Goal: Transaction & Acquisition: Purchase product/service

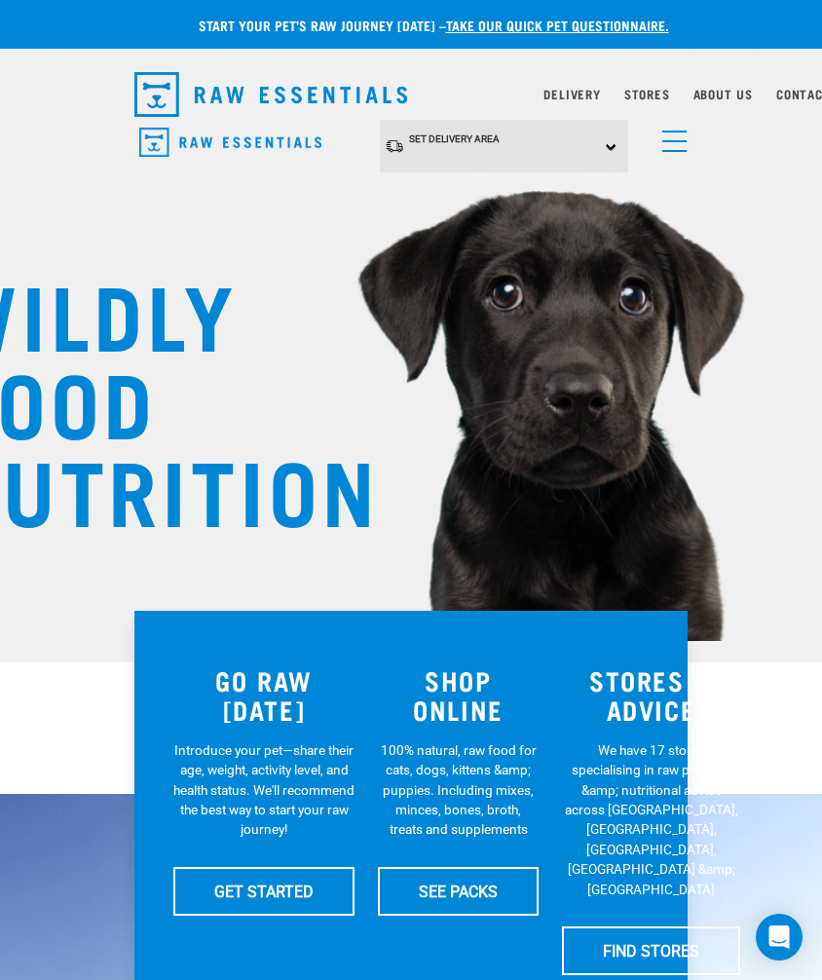
scroll to position [0, 17]
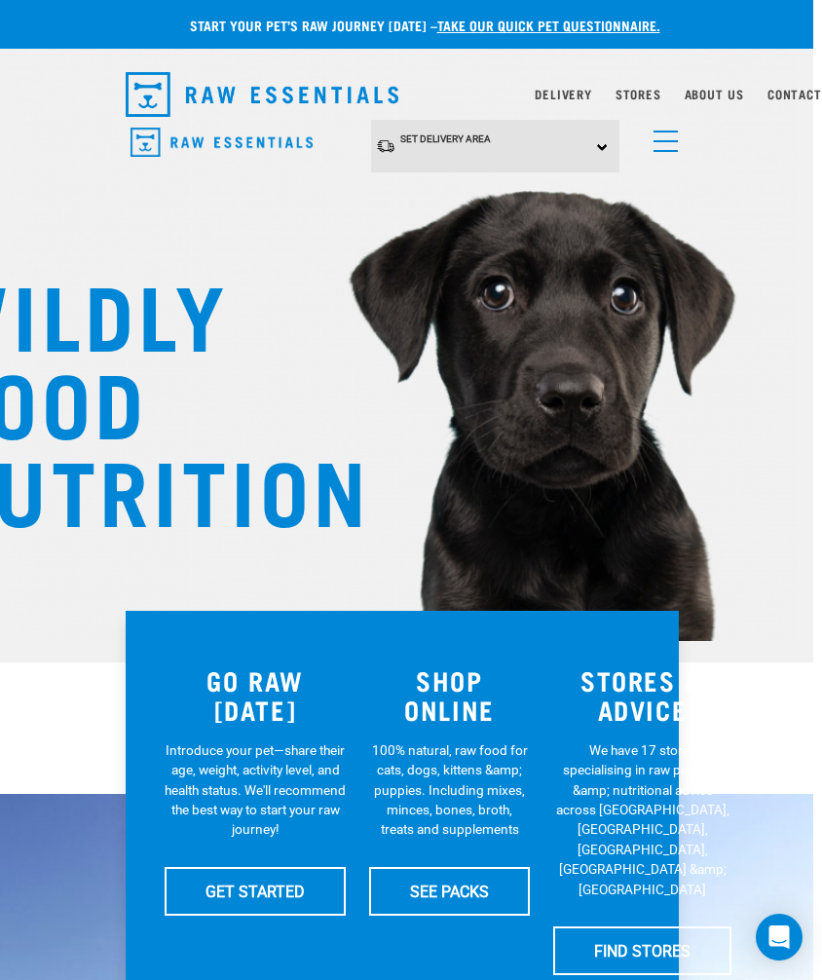
click at [663, 141] on span "menu" at bounding box center [666, 141] width 24 height 2
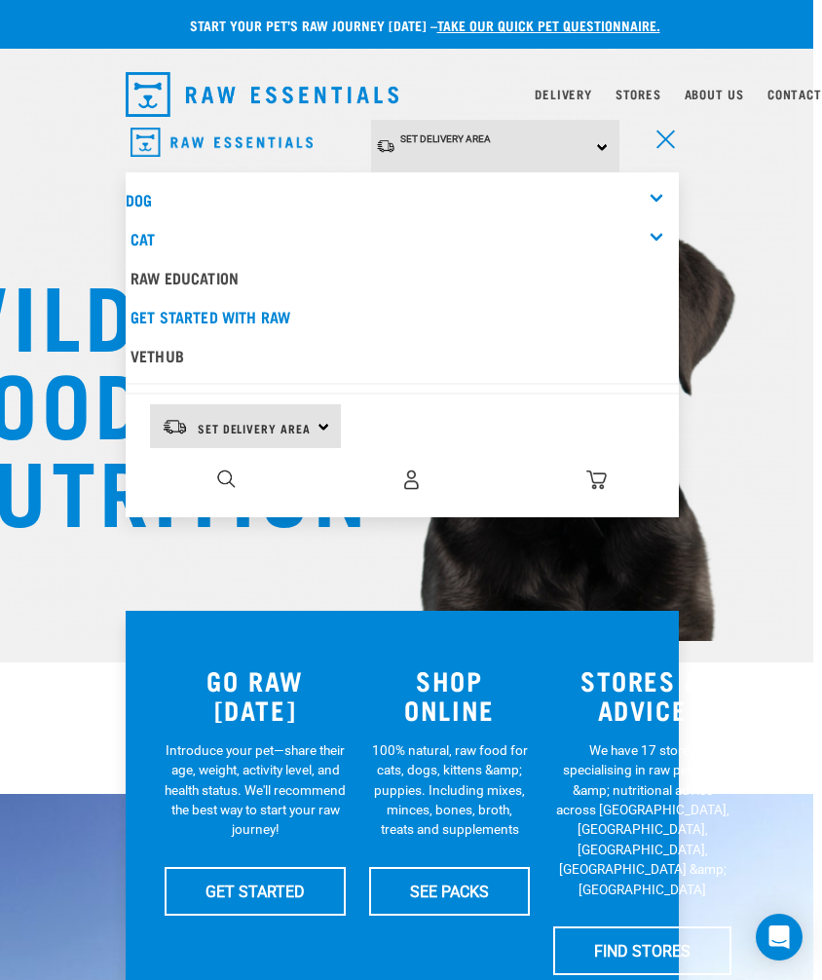
click at [227, 480] on img "dropdown navigation" at bounding box center [226, 479] width 19 height 19
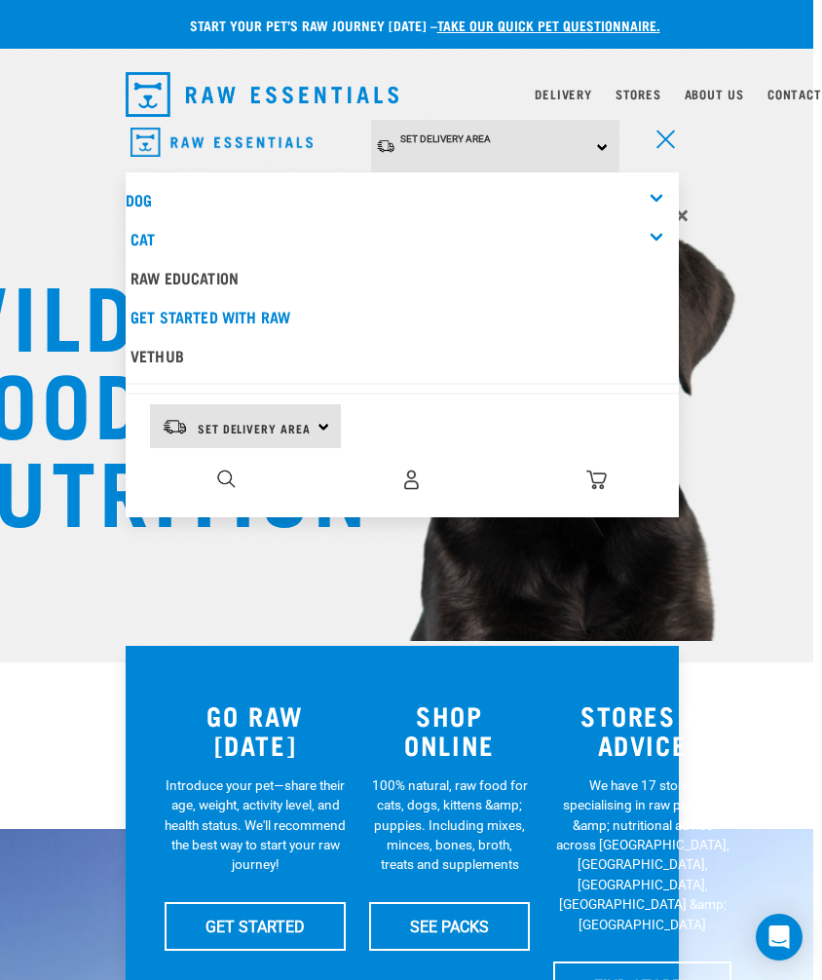
click at [221, 470] on img "dropdown navigation" at bounding box center [226, 479] width 19 height 19
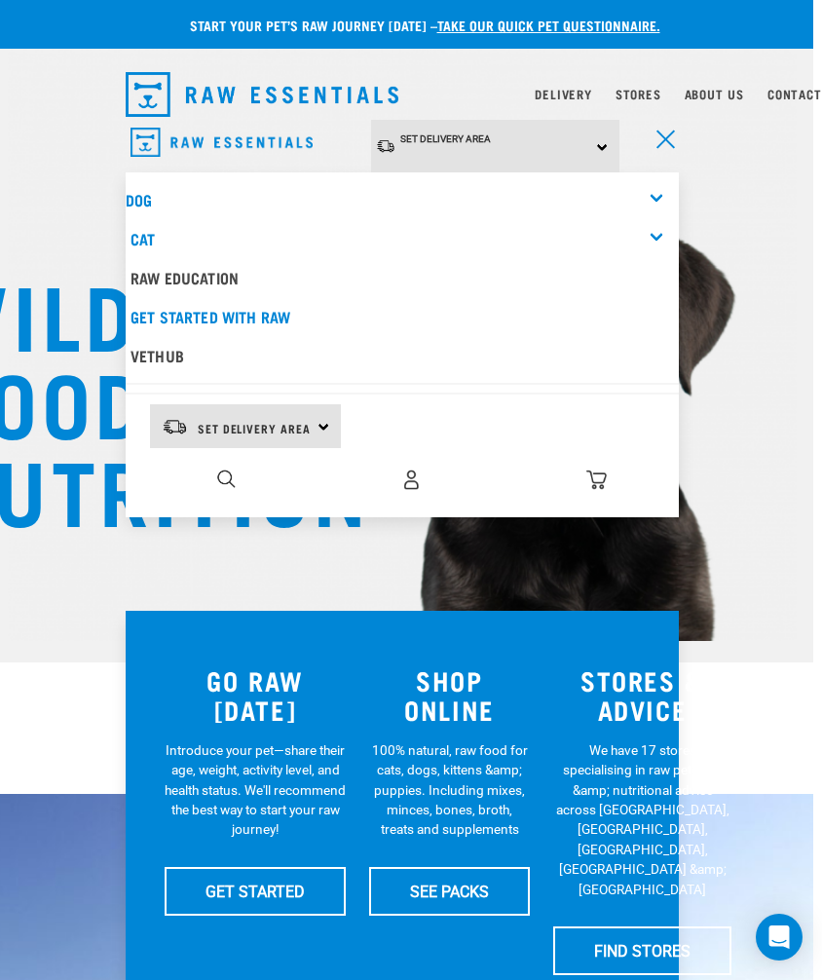
click at [291, 425] on span "Set Delivery Area" at bounding box center [254, 428] width 113 height 7
click at [183, 468] on link "[GEOGRAPHIC_DATA]" at bounding box center [243, 481] width 187 height 43
click at [217, 474] on img "dropdown navigation" at bounding box center [226, 479] width 19 height 19
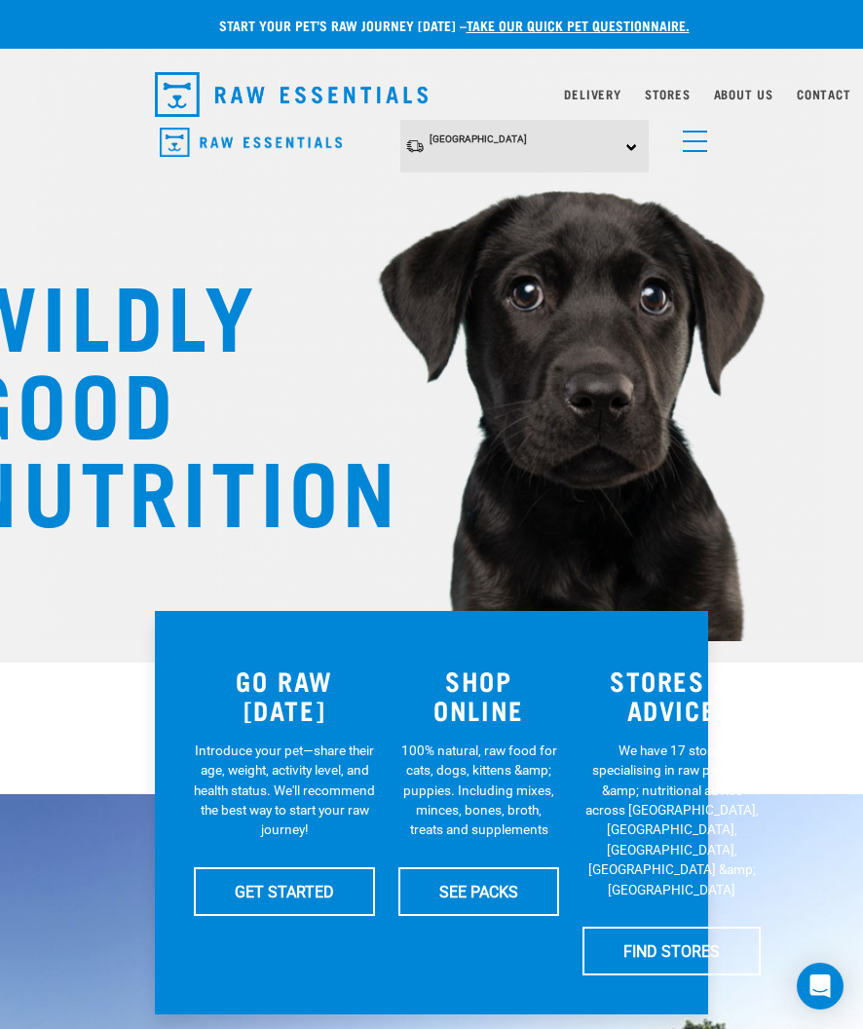
click at [497, 692] on h3 "SHOP ONLINE" at bounding box center [479, 695] width 161 height 59
click at [508, 893] on link "SEE PACKS" at bounding box center [479, 891] width 161 height 49
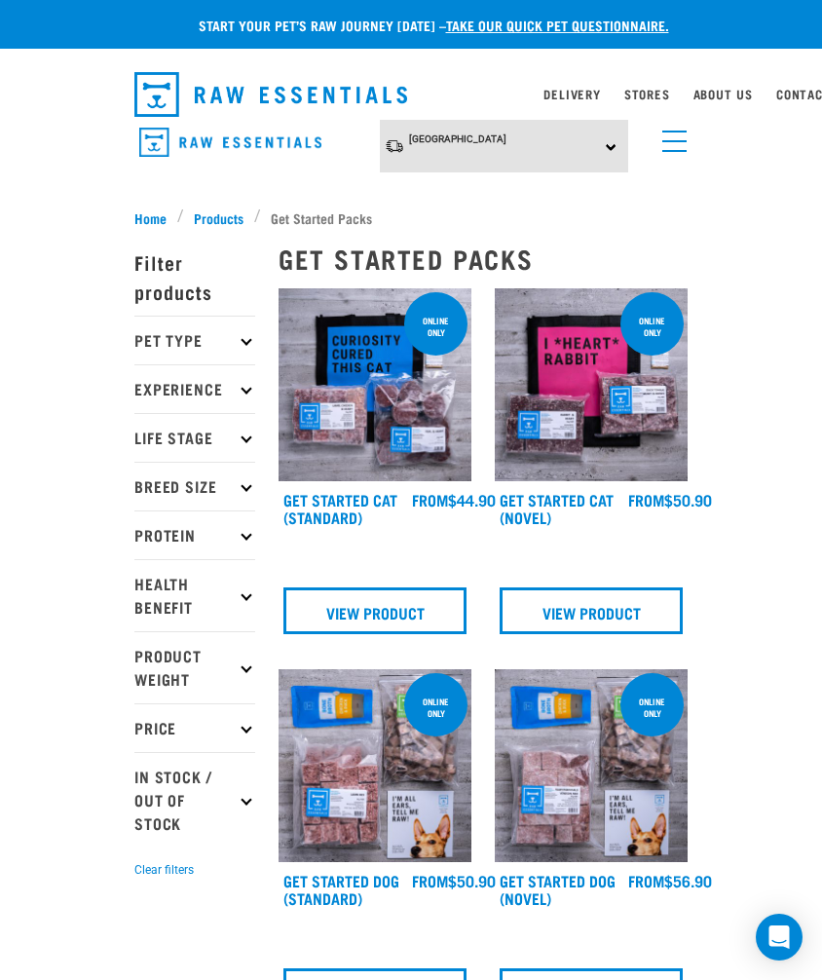
click at [189, 437] on p "Life Stage" at bounding box center [194, 437] width 121 height 49
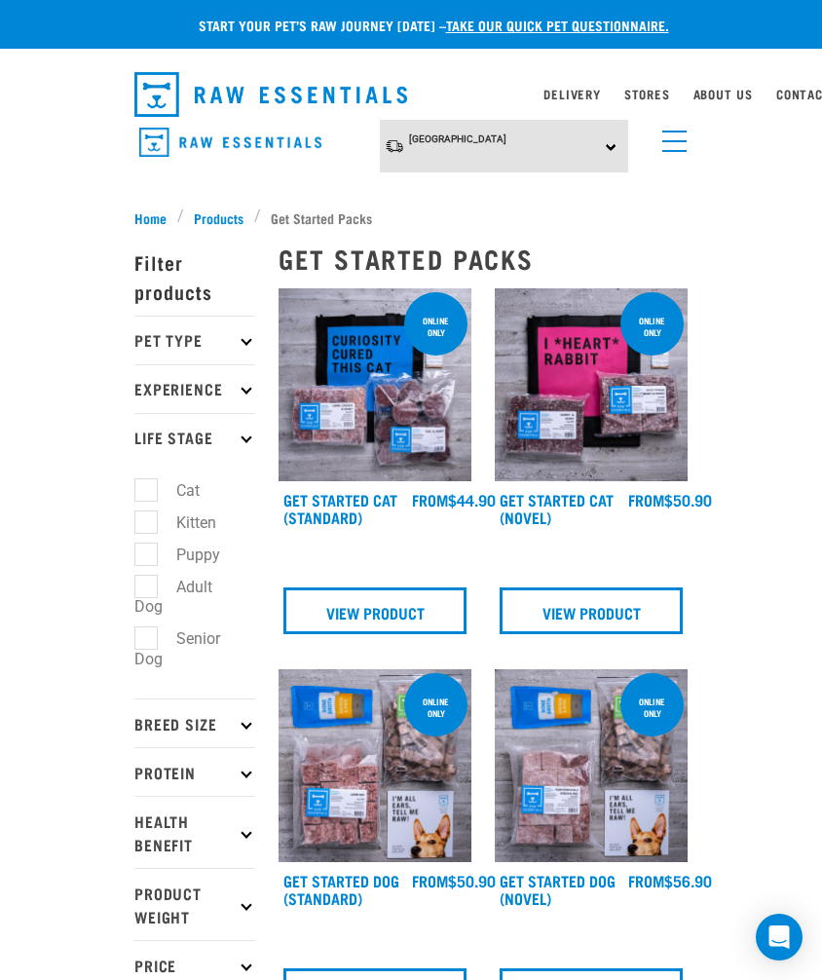
click at [143, 597] on label "Adult Dog" at bounding box center [173, 597] width 78 height 45
click at [143, 590] on input "Adult Dog" at bounding box center [140, 583] width 13 height 13
checkbox input "true"
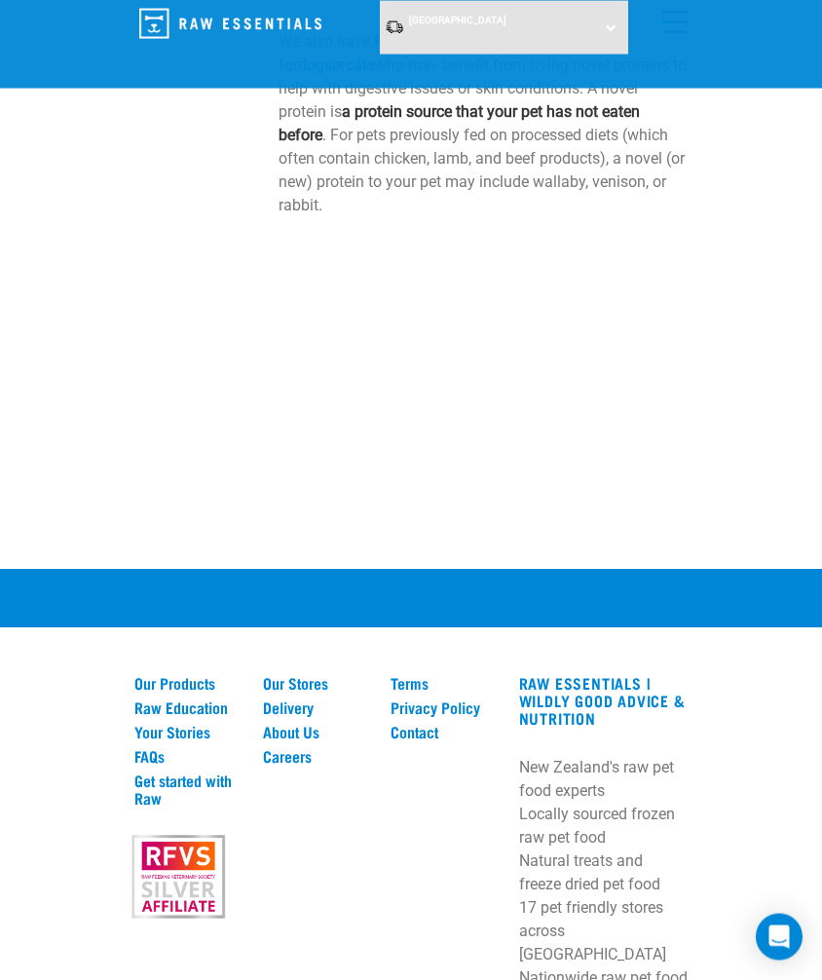
scroll to position [982, 0]
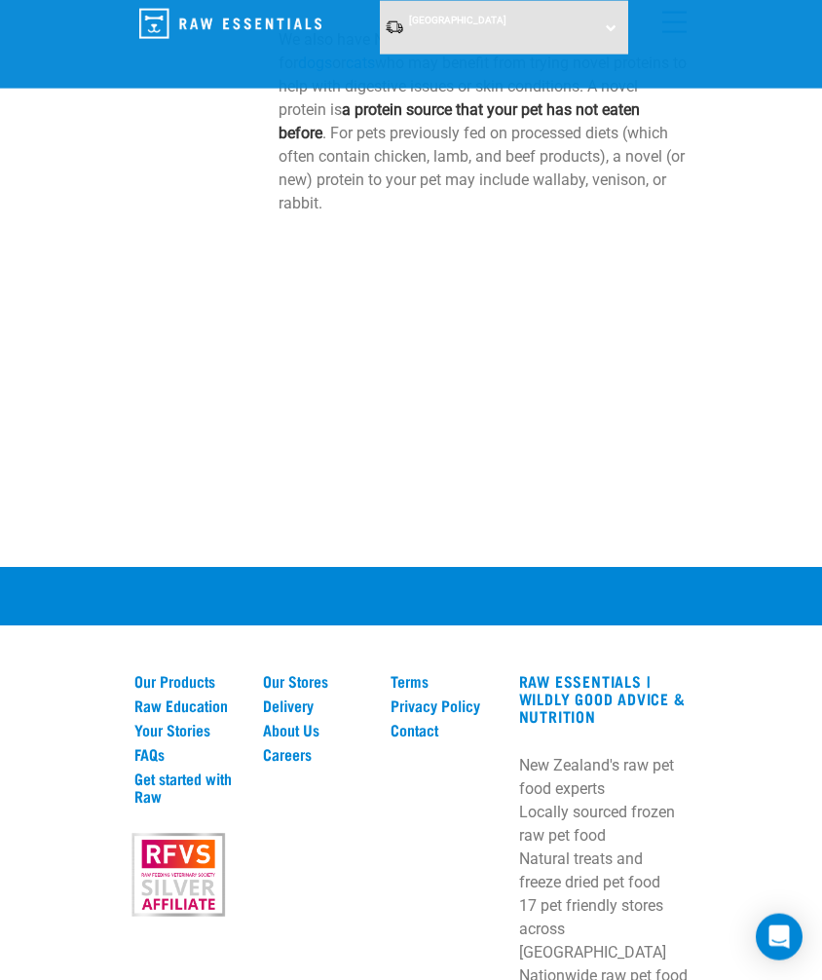
click at [169, 672] on link "Our Products" at bounding box center [186, 681] width 105 height 18
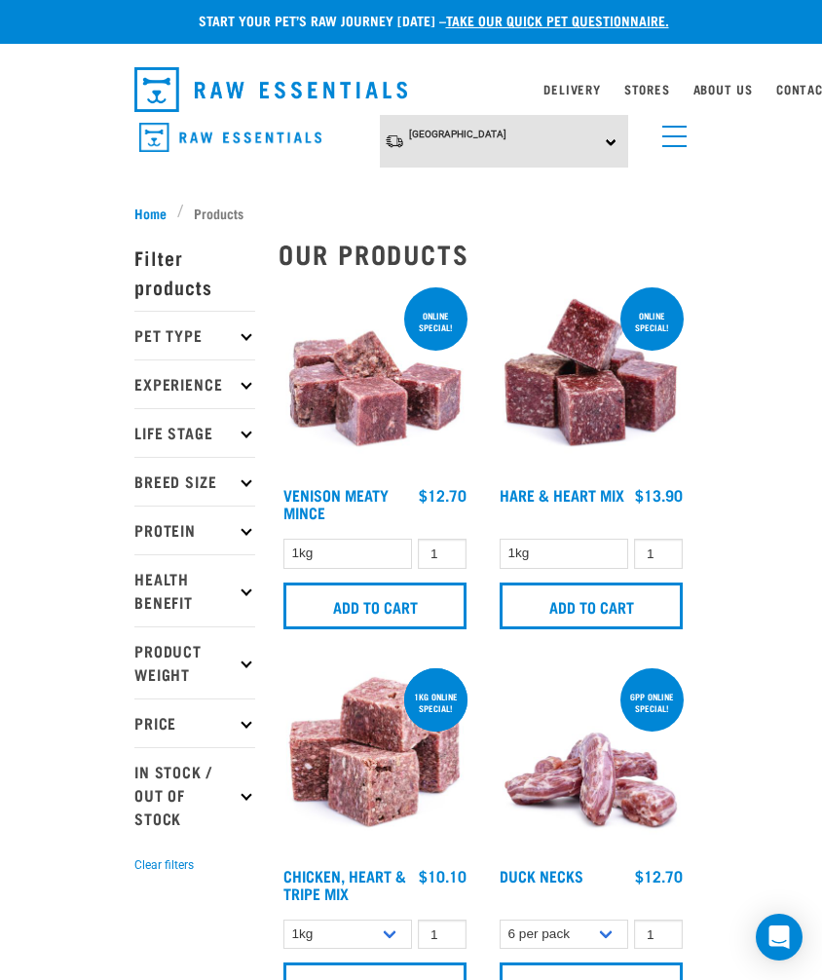
click at [146, 591] on p "Health Benefit" at bounding box center [194, 590] width 121 height 72
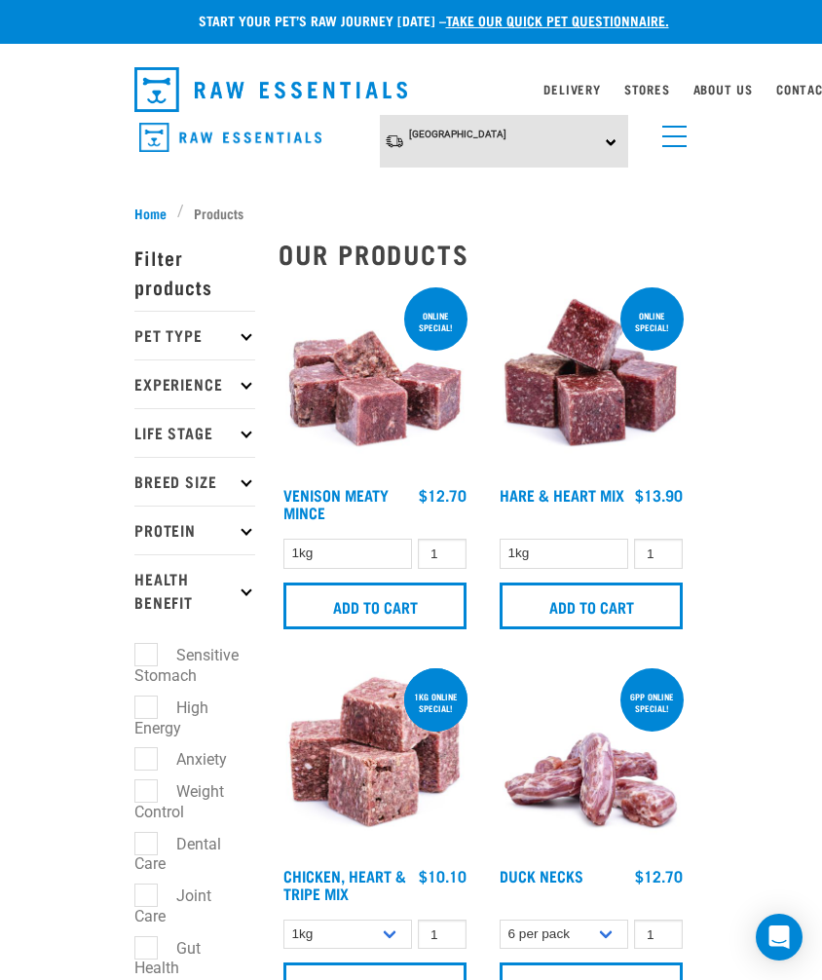
click at [144, 892] on label "Joint Care" at bounding box center [172, 906] width 77 height 45
click at [144, 892] on input "Joint Care" at bounding box center [140, 893] width 13 height 13
checkbox input "true"
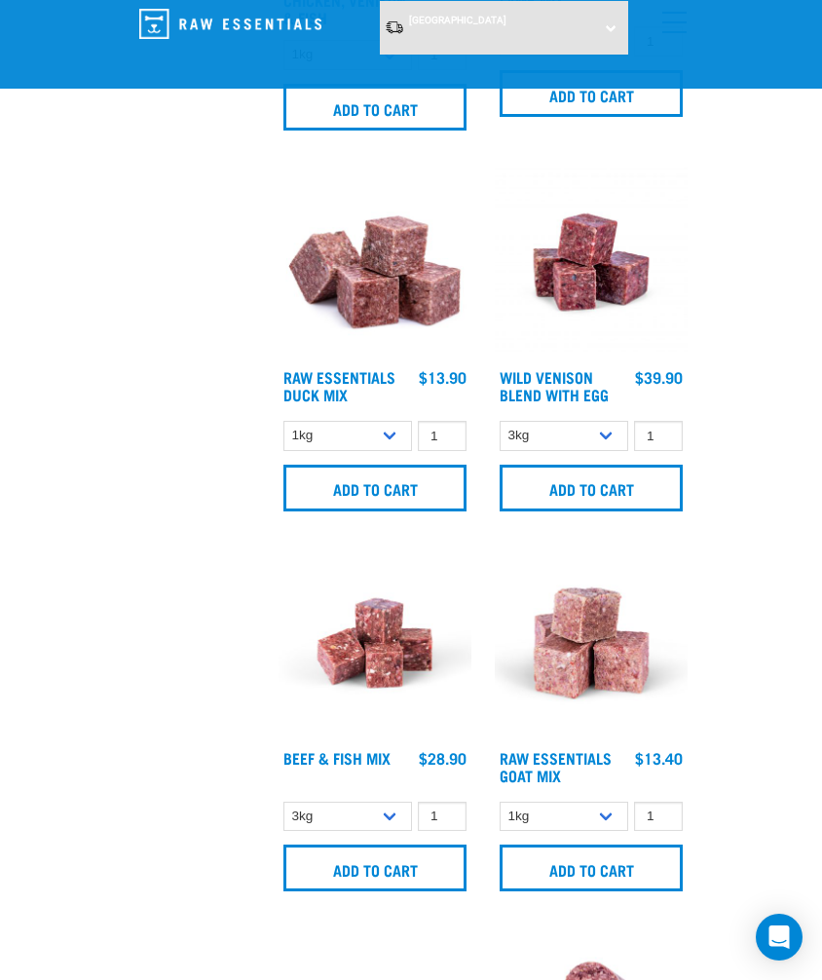
scroll to position [2666, 0]
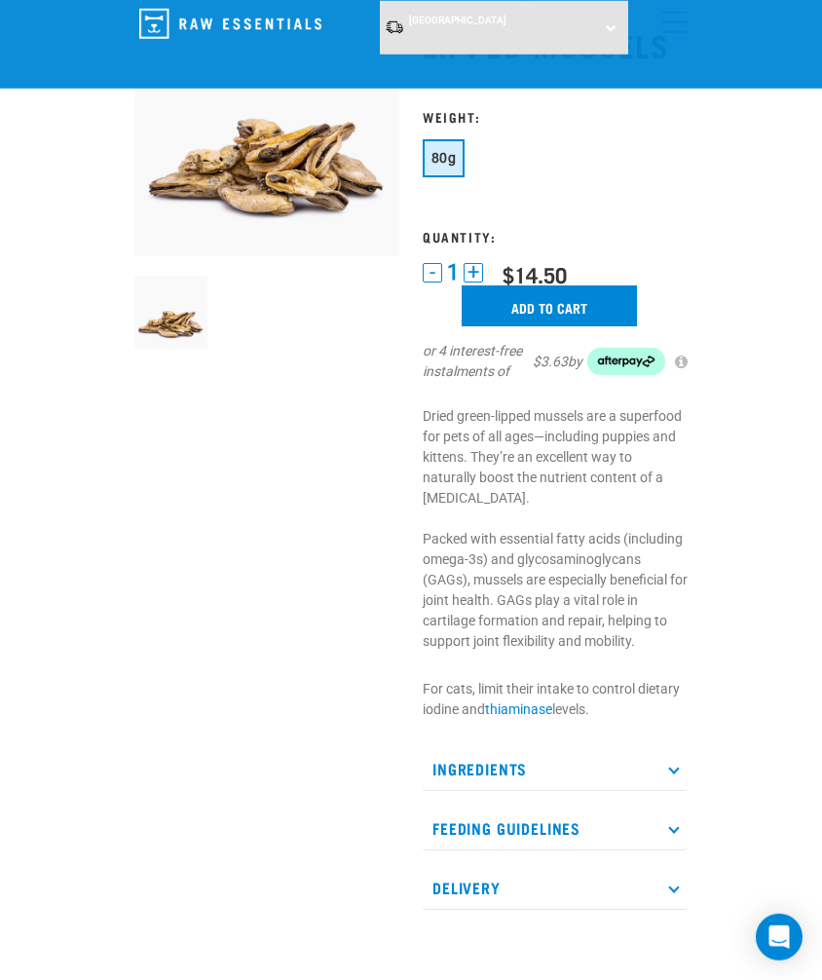
scroll to position [152, 0]
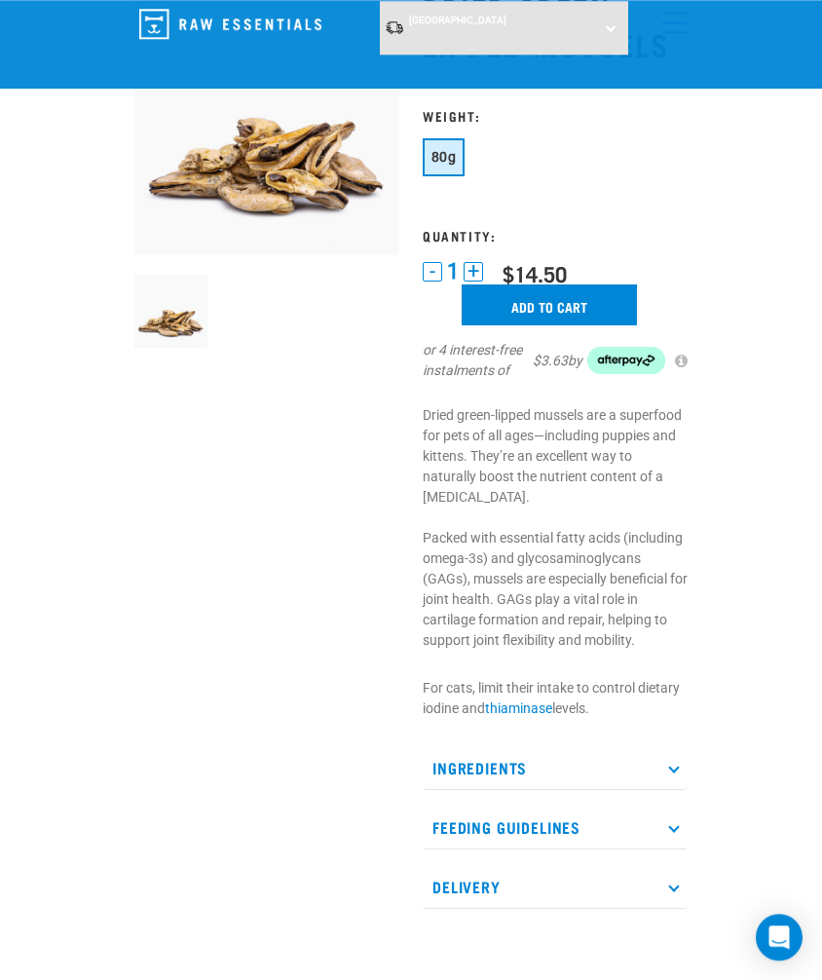
click at [671, 828] on icon at bounding box center [673, 827] width 11 height 11
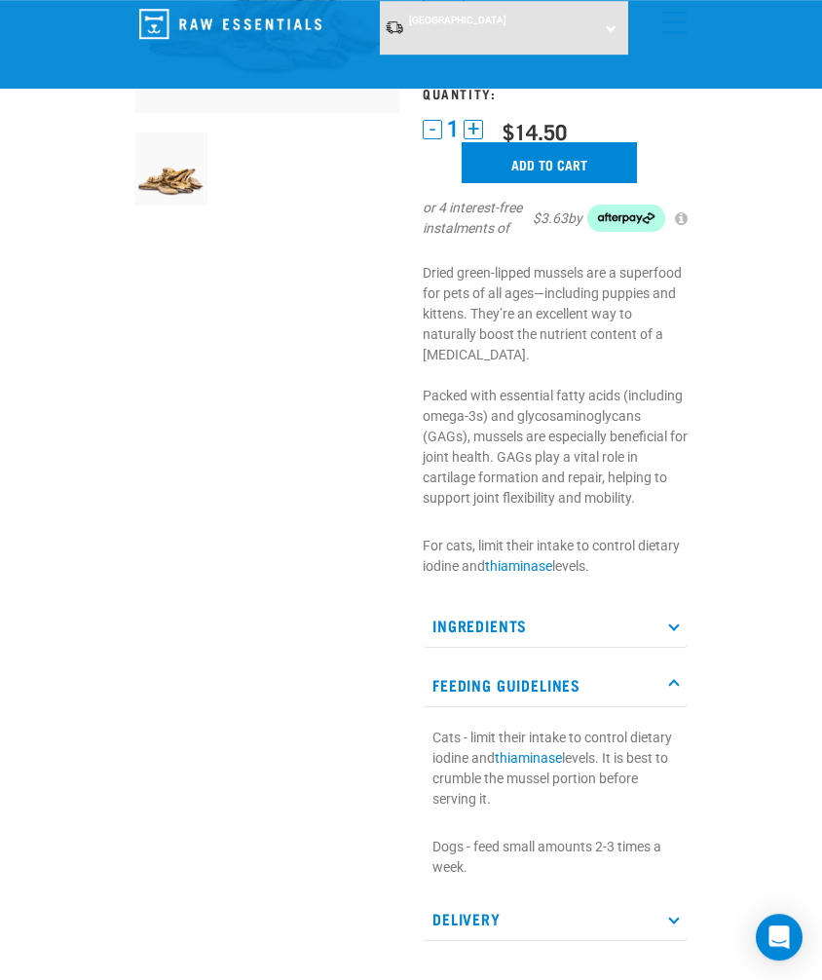
scroll to position [300, 0]
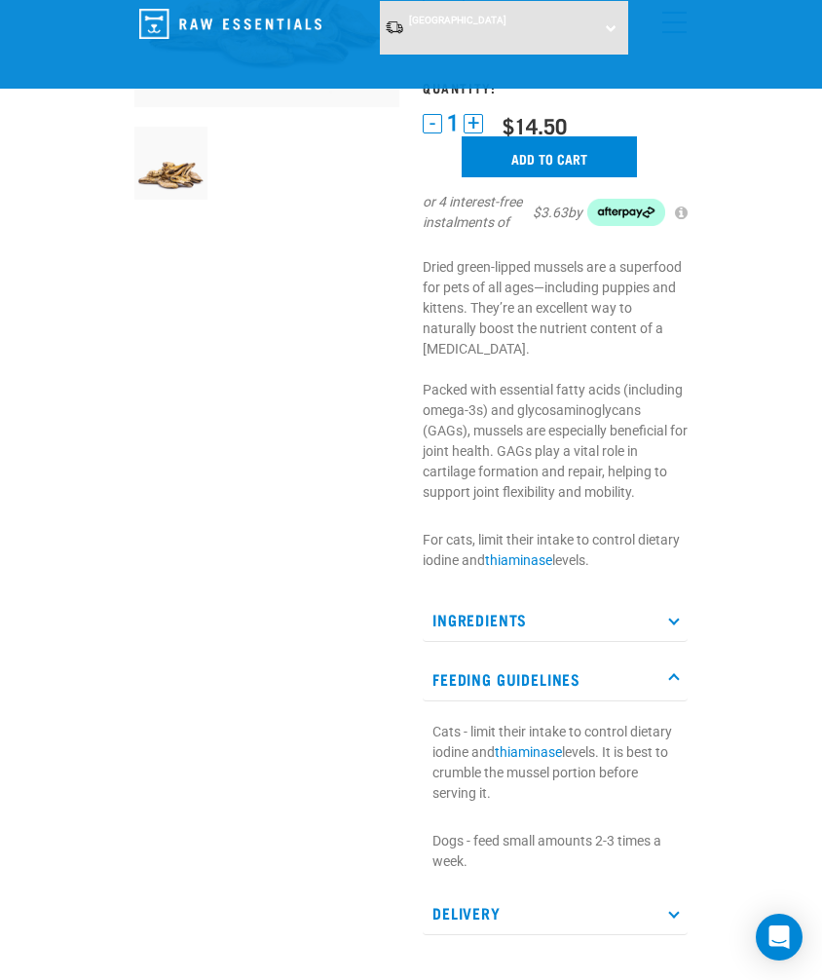
click at [676, 625] on p "Ingredients" at bounding box center [555, 620] width 265 height 44
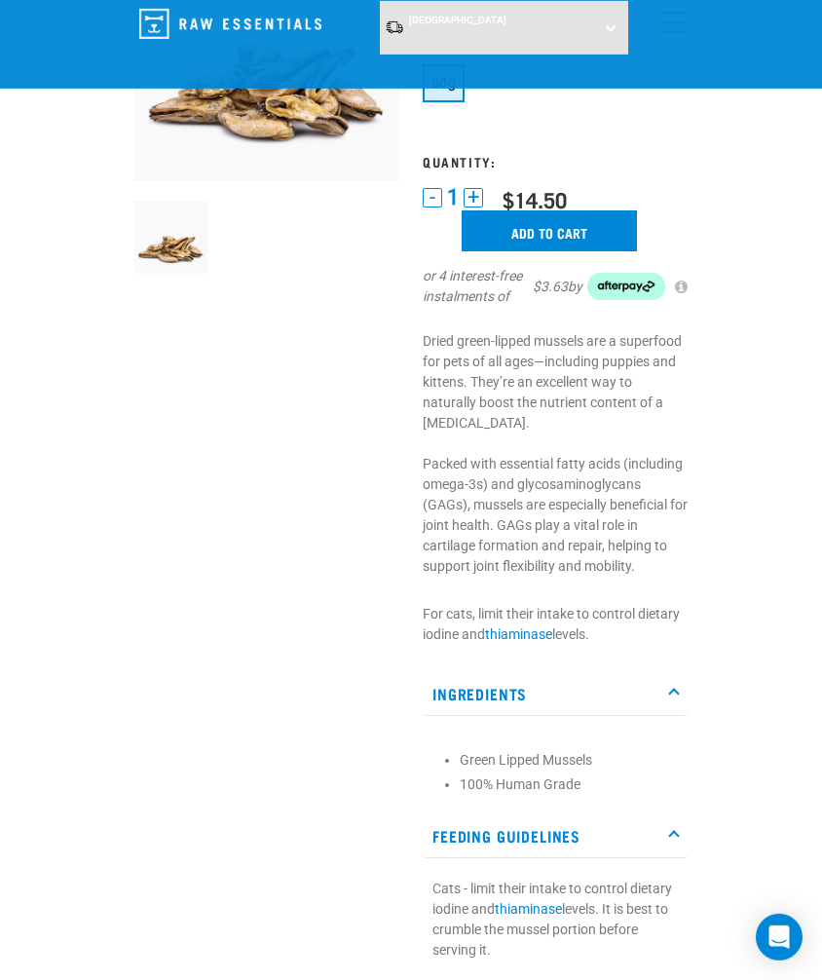
scroll to position [0, 0]
